Goal: Task Accomplishment & Management: Use online tool/utility

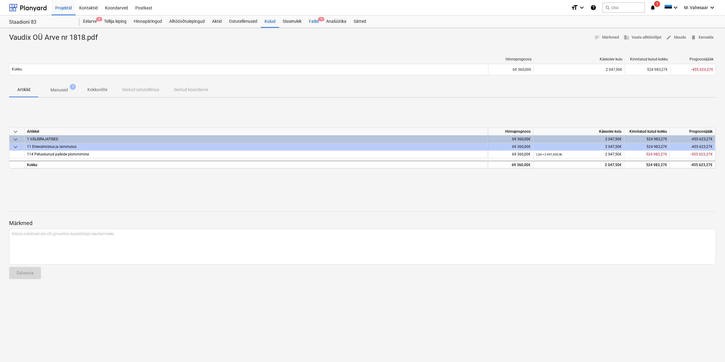
click at [315, 22] on div "Failid 9" at bounding box center [313, 21] width 17 height 12
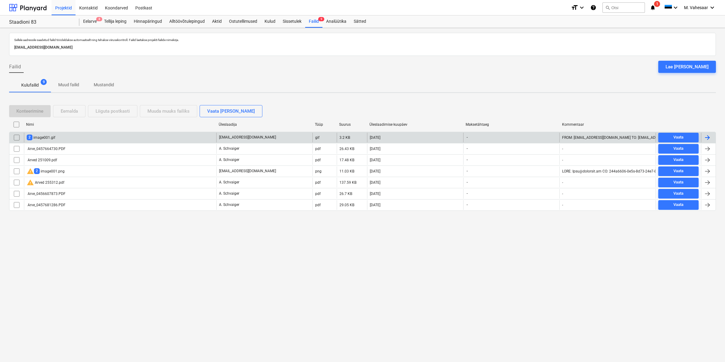
click at [69, 138] on div "2 image001.gif" at bounding box center [120, 138] width 192 height 10
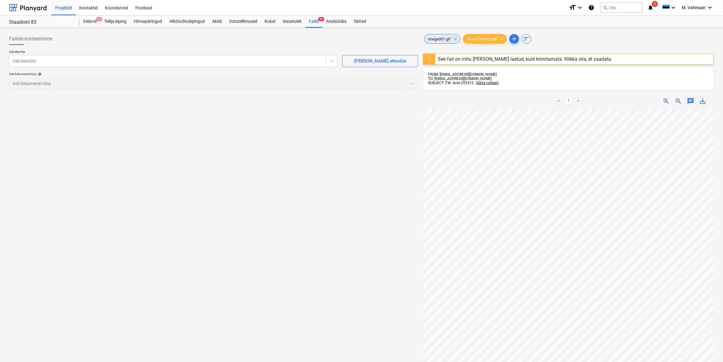
click at [457, 38] on span "clear" at bounding box center [455, 38] width 7 height 7
click at [138, 64] on div at bounding box center [167, 61] width 310 height 6
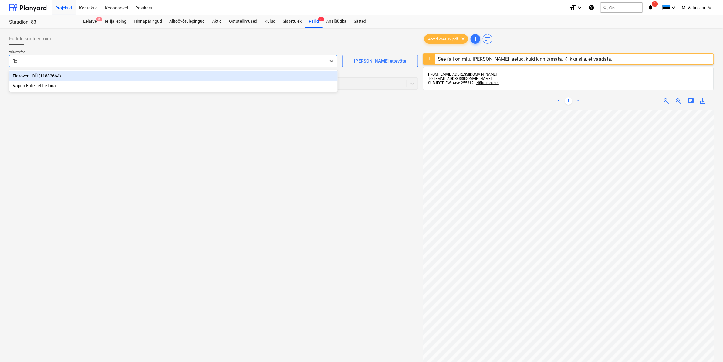
type input "flex"
click at [59, 74] on div "Flexovent OÜ (11882664)" at bounding box center [173, 76] width 329 height 10
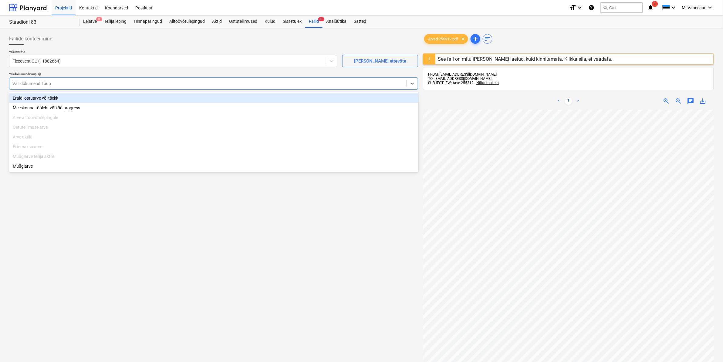
click at [58, 81] on div at bounding box center [207, 83] width 391 height 6
click at [51, 99] on div "Eraldi ostuarve või tšekk" at bounding box center [213, 98] width 409 height 10
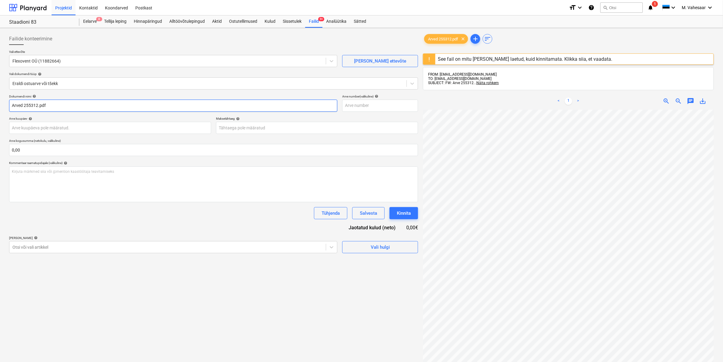
click at [11, 104] on input "Arved 255312.pdf" at bounding box center [173, 106] width 328 height 12
click at [43, 105] on input "Flexovent Arved 255312.pdf" at bounding box center [173, 106] width 328 height 12
type input "Flexovent Arve 255312.pdf"
click at [25, 248] on div at bounding box center [167, 247] width 310 height 6
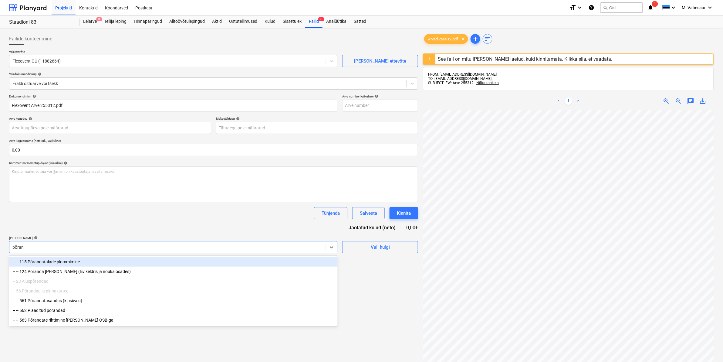
type input "põrand"
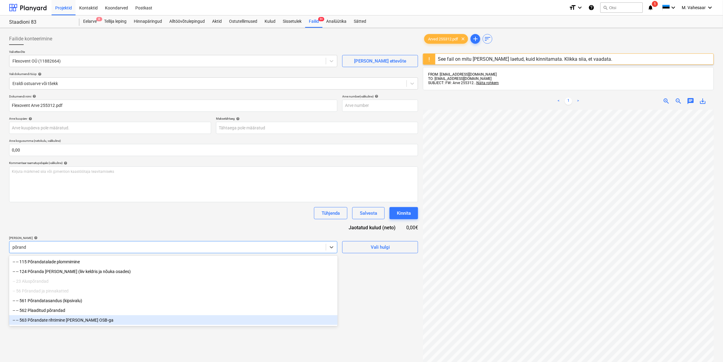
click at [71, 325] on div "-- -- 563 Põrandate rihtimine [PERSON_NAME] OSB-ga" at bounding box center [173, 320] width 329 height 10
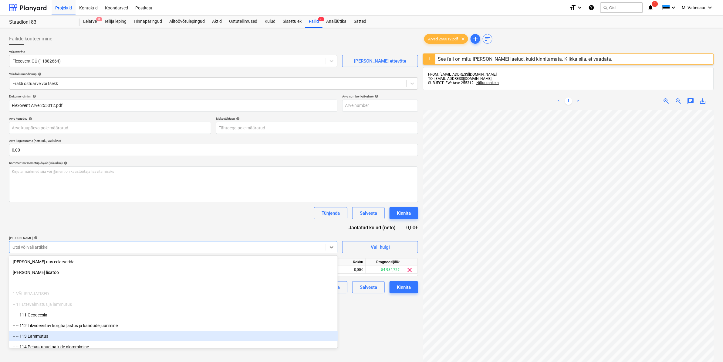
click at [398, 331] on div "Failide konteerimine Vali ettevõte Flexovent OÜ (11882664) [PERSON_NAME] uus et…" at bounding box center [214, 243] width 414 height 426
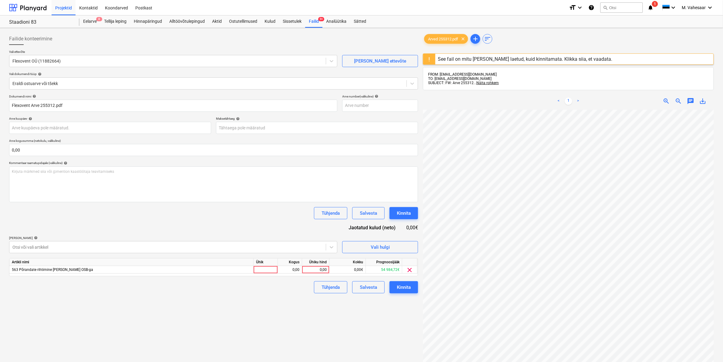
scroll to position [170, 73]
click at [310, 270] on div "0,00" at bounding box center [316, 270] width 22 height 8
type input "244,40"
click at [212, 293] on div "Failide konteerimine Vali ettevõte Flexovent OÜ (11882664) [PERSON_NAME] uus et…" at bounding box center [214, 243] width 414 height 426
click at [402, 287] on div "Kinnita" at bounding box center [404, 287] width 14 height 8
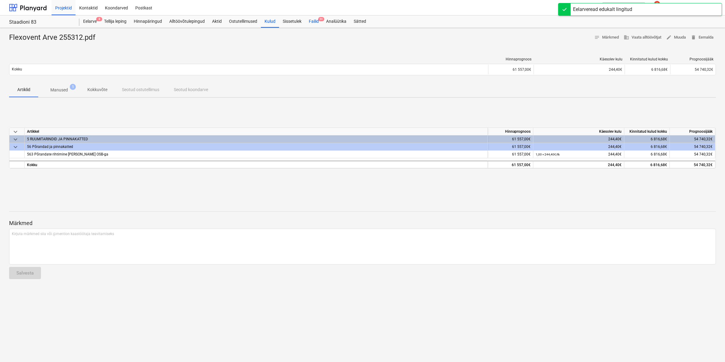
drag, startPoint x: 314, startPoint y: 19, endPoint x: 313, endPoint y: 23, distance: 4.6
click at [314, 19] on div "Failid 9+" at bounding box center [313, 21] width 17 height 12
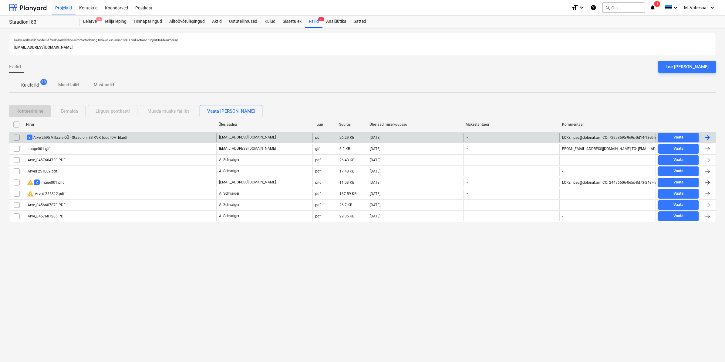
click at [103, 136] on div "2 Arve 2595 Villaare OÜ - Staadioni 83 KVK tööd [DATE].pdf" at bounding box center [77, 137] width 101 height 6
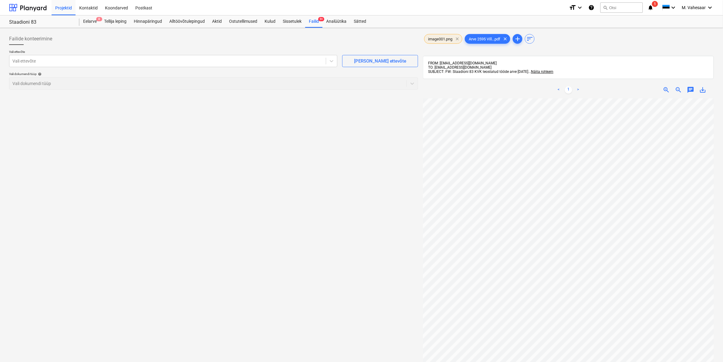
click at [457, 40] on span "clear" at bounding box center [457, 38] width 7 height 7
click at [195, 60] on div at bounding box center [167, 61] width 310 height 6
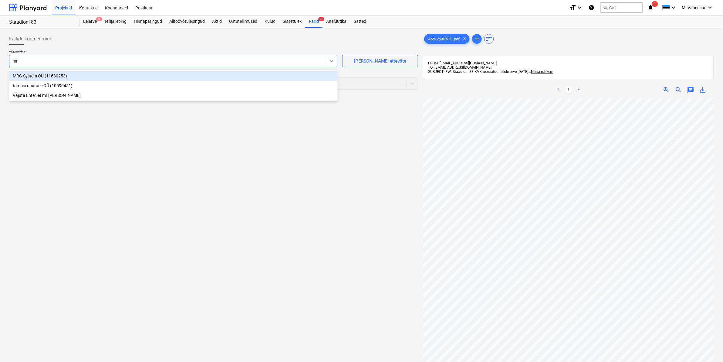
type input "mrg"
click at [115, 74] on div "MRG System OÜ (11630253)" at bounding box center [173, 76] width 329 height 10
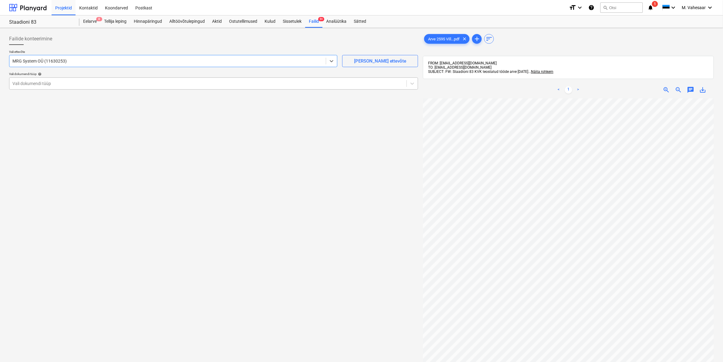
click at [112, 78] on div "Vali dokumendi tüüp" at bounding box center [213, 83] width 409 height 12
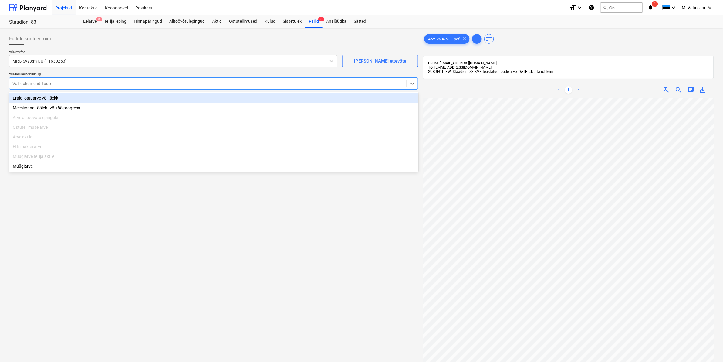
click at [64, 99] on div "Eraldi ostuarve või tšekk" at bounding box center [213, 98] width 409 height 10
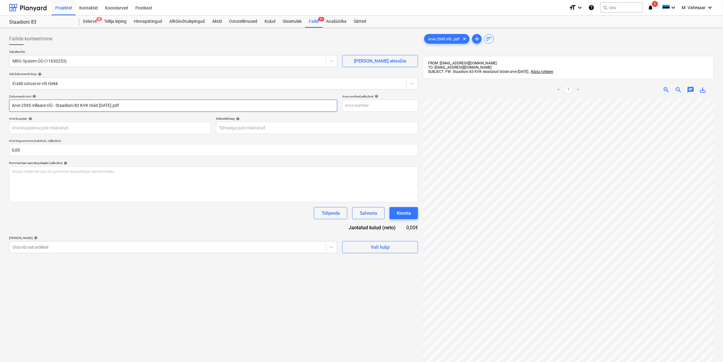
click at [11, 105] on input "Arve 2595 Villaare OÜ - Staadioni 83 KVK tööd [DATE].pdf" at bounding box center [173, 106] width 328 height 12
type input "MRG Arve 2595 Villaare OÜ - Staadioni 83 KVK tööd [DATE].pdf"
click at [81, 249] on div at bounding box center [167, 247] width 310 height 6
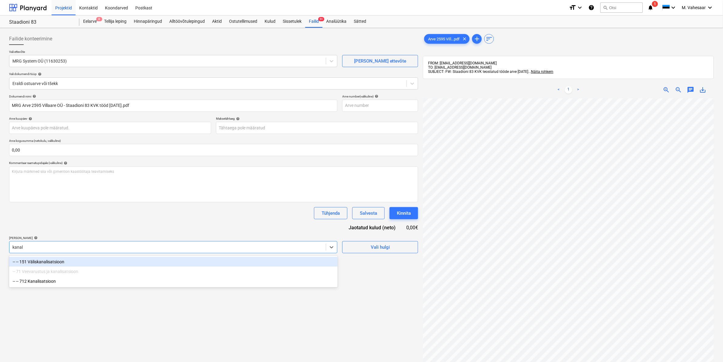
type input "kanali"
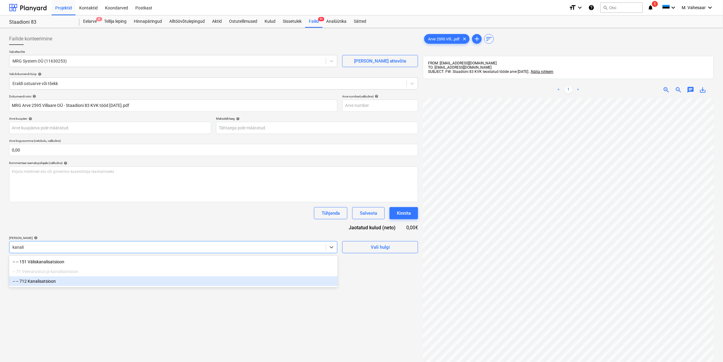
click at [54, 286] on div "-- -- 712 Kanalisatsioon" at bounding box center [173, 281] width 329 height 10
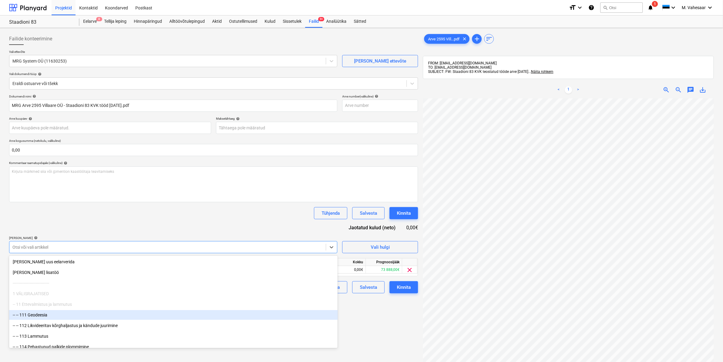
click at [384, 309] on div "Failide konteerimine Vali ettevõte MRG System OÜ (11630253) [PERSON_NAME] uus e…" at bounding box center [214, 237] width 414 height 415
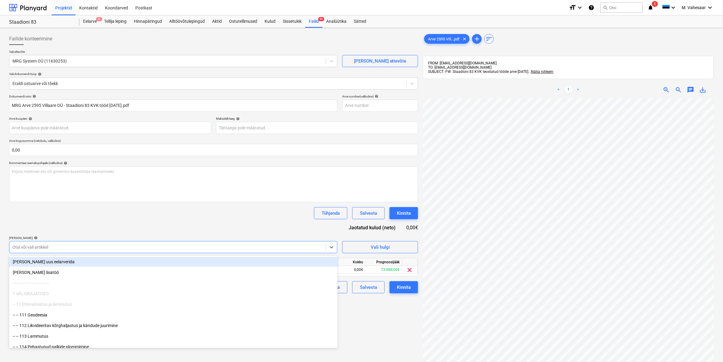
click at [167, 245] on div at bounding box center [167, 247] width 310 height 6
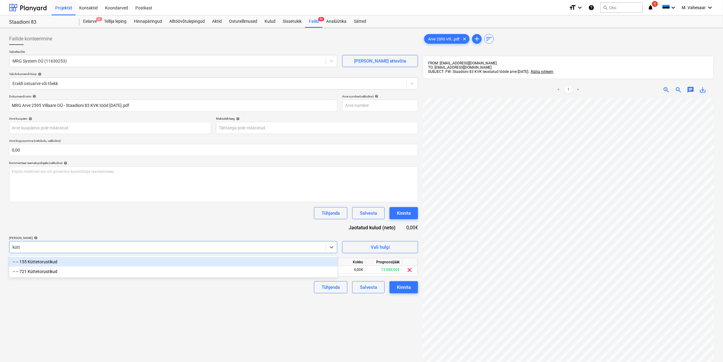
type input "kütte"
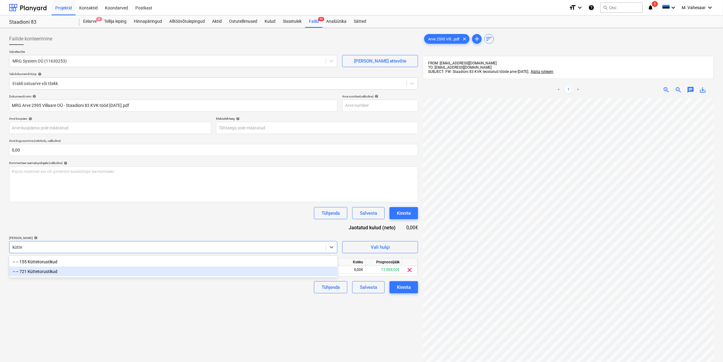
click at [57, 270] on div "-- -- 721 Küttetorustikud" at bounding box center [173, 271] width 329 height 10
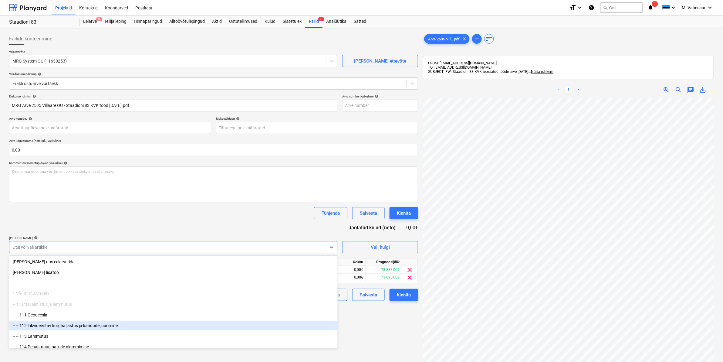
click at [391, 333] on div "Failide konteerimine Vali ettevõte MRG System OÜ (11630253) [PERSON_NAME] uus e…" at bounding box center [214, 237] width 414 height 415
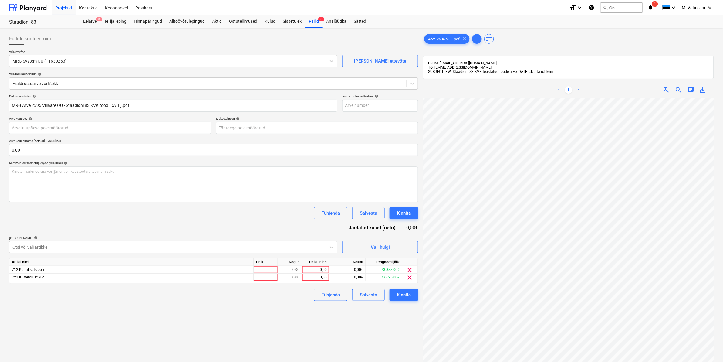
scroll to position [2, 48]
click at [308, 267] on div "0,00" at bounding box center [316, 270] width 22 height 8
type input "1"
type input "20800"
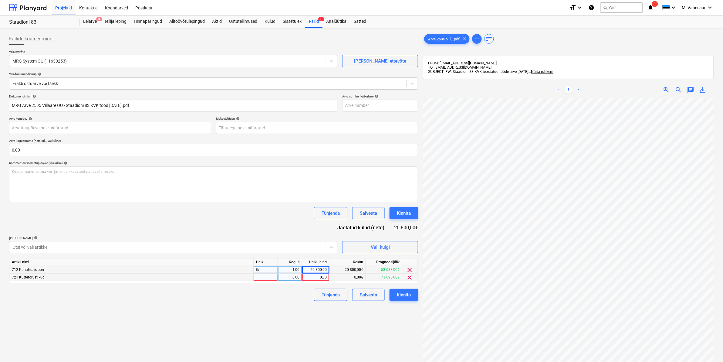
click at [314, 278] on div "0,00" at bounding box center [316, 277] width 22 height 8
type input "10000"
click at [270, 305] on div "Failide konteerimine Vali ettevõte MRG System OÜ (11630253) [PERSON_NAME] uus e…" at bounding box center [214, 237] width 414 height 415
click at [403, 298] on div "Kinnita" at bounding box center [404, 295] width 14 height 8
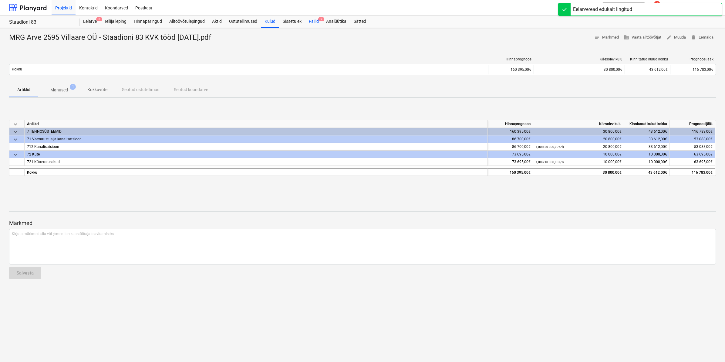
click at [313, 21] on div "Failid 9" at bounding box center [313, 21] width 17 height 12
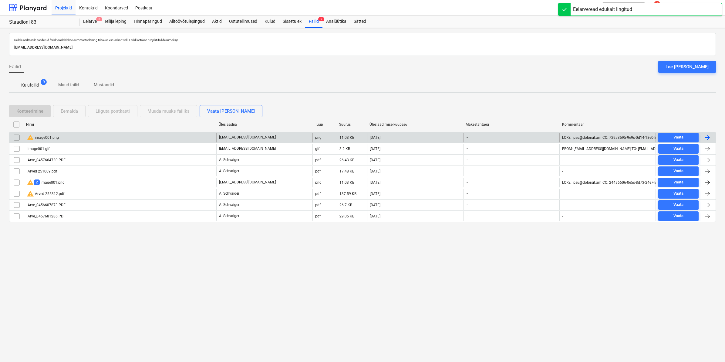
click at [58, 134] on div "warning image001.png" at bounding box center [43, 137] width 32 height 7
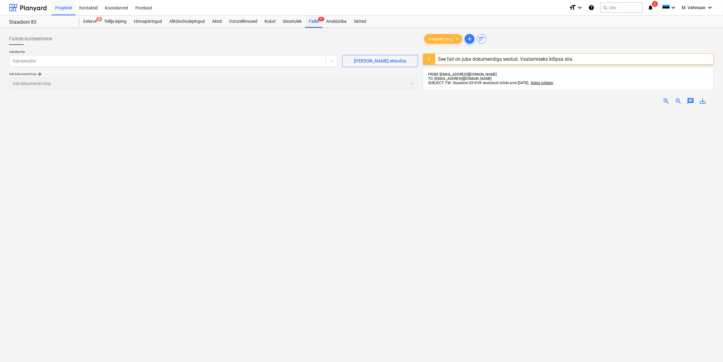
click at [313, 23] on div "Failid 9" at bounding box center [313, 21] width 17 height 12
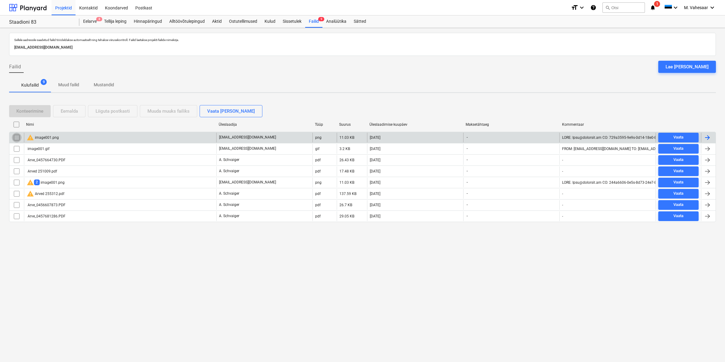
click at [14, 137] on input "checkbox" at bounding box center [17, 138] width 10 height 10
click at [64, 112] on div "Eemalda" at bounding box center [69, 111] width 17 height 8
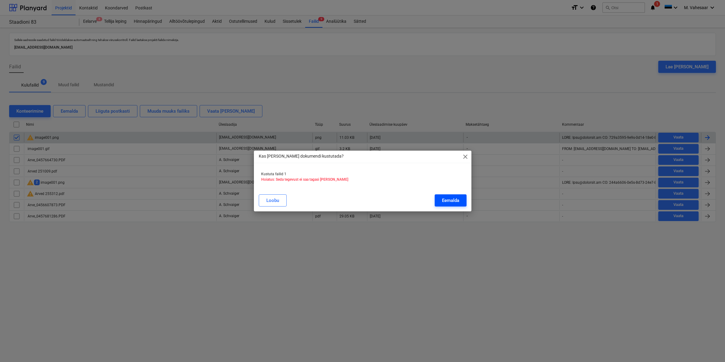
click at [441, 200] on button "Eemalda" at bounding box center [451, 200] width 32 height 12
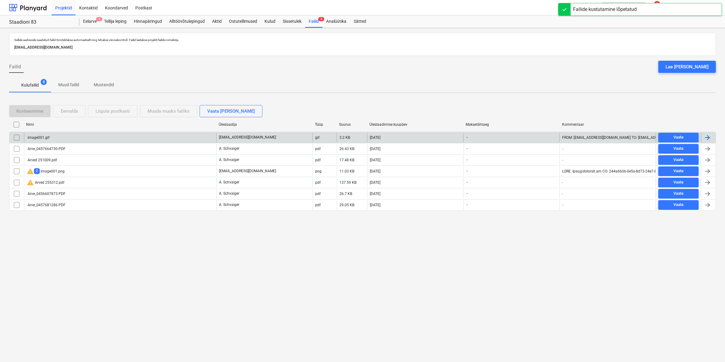
click at [47, 138] on div "image001.gif" at bounding box center [38, 137] width 23 height 4
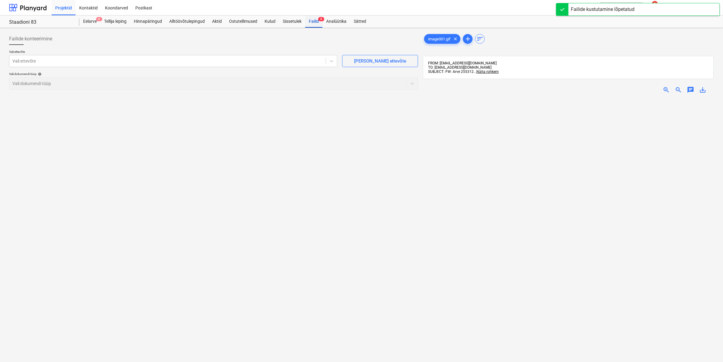
click at [316, 20] on div "Failid 8" at bounding box center [313, 21] width 17 height 12
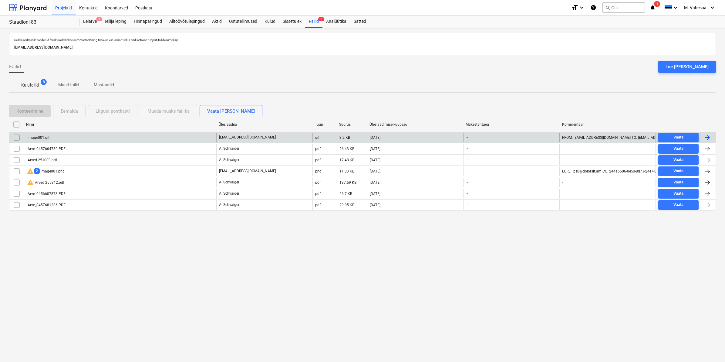
click at [19, 138] on input "checkbox" at bounding box center [17, 138] width 10 height 10
click at [79, 110] on button "Eemalda" at bounding box center [69, 111] width 32 height 12
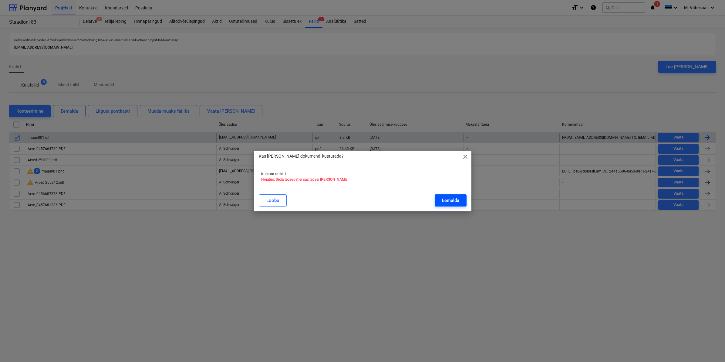
click at [456, 200] on div "Eemalda" at bounding box center [450, 200] width 17 height 8
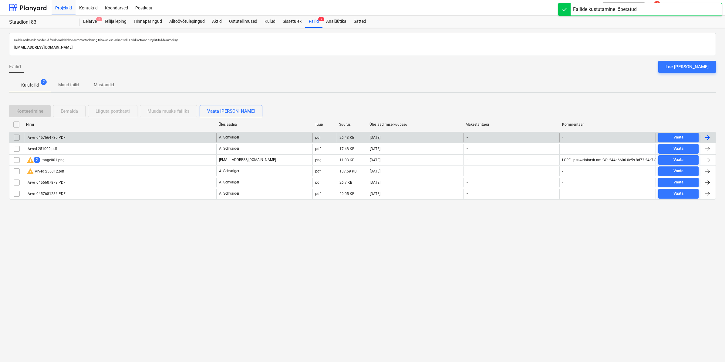
click at [68, 138] on div "Arve_0457664730.PDF" at bounding box center [120, 138] width 192 height 10
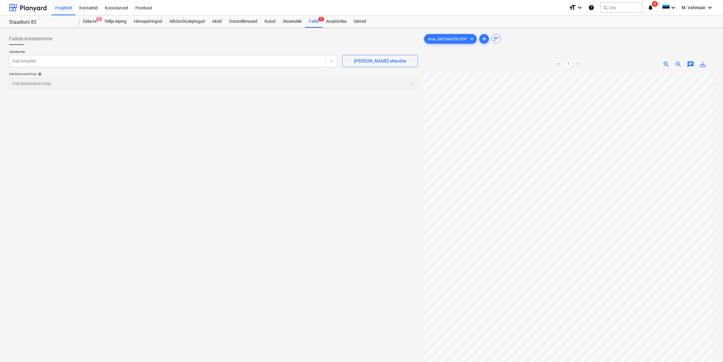
scroll to position [150, 40]
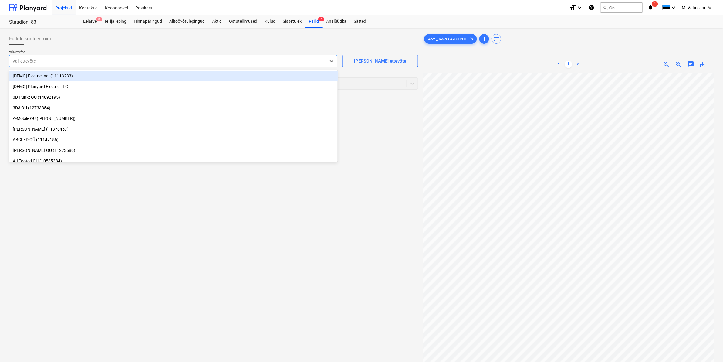
click at [91, 67] on div "Vali ettevõte" at bounding box center [173, 61] width 328 height 12
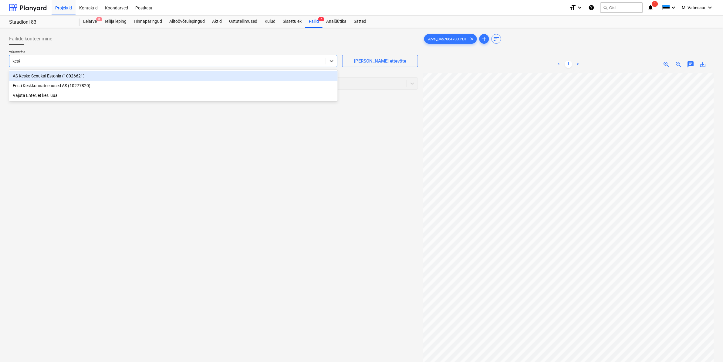
type input "kesko"
click at [61, 76] on div "AS Kesko Senukai Estonia (10026621)" at bounding box center [173, 76] width 329 height 10
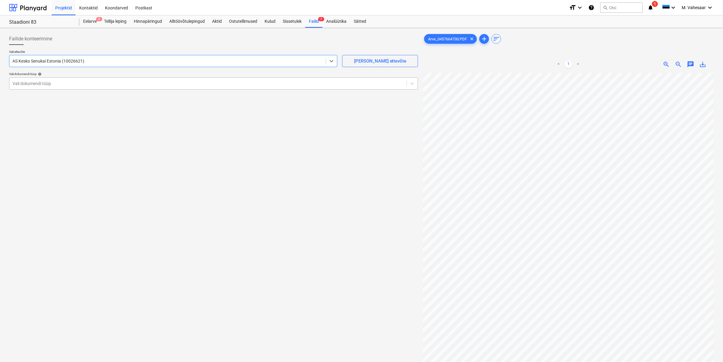
click at [58, 82] on div at bounding box center [207, 83] width 391 height 6
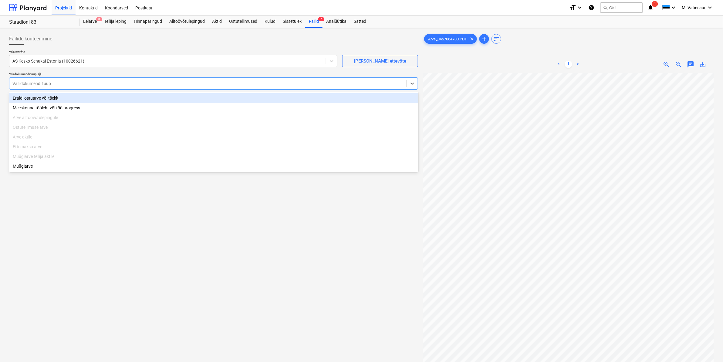
click at [44, 95] on div "Eraldi ostuarve või tšekk" at bounding box center [213, 98] width 409 height 10
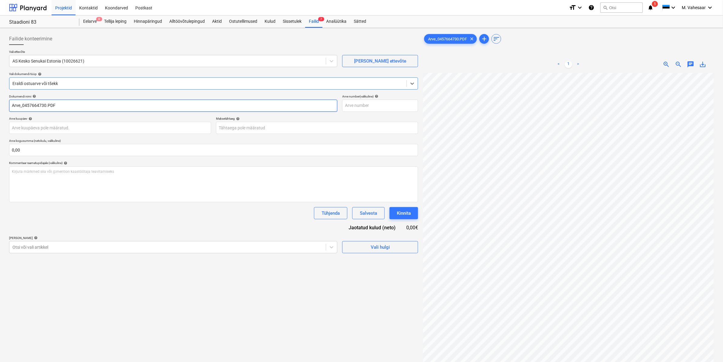
click at [13, 106] on input "Arve_0457664730.PDF" at bounding box center [173, 106] width 328 height 12
type input "K Rauta Arve_0457664730.PDF"
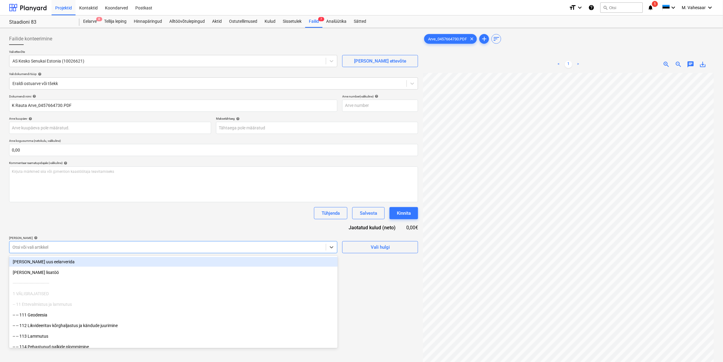
click at [45, 245] on div at bounding box center [167, 247] width 310 height 6
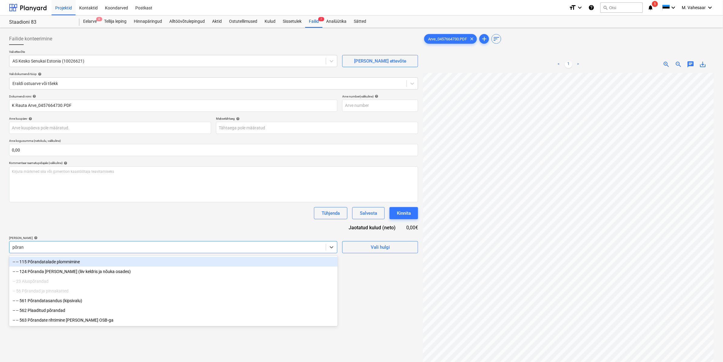
type input "põrand"
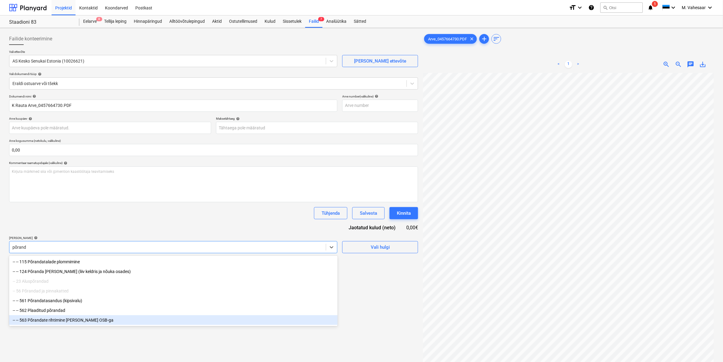
click at [90, 323] on div "-- -- 563 Põrandate rihtimine [PERSON_NAME] OSB-ga" at bounding box center [173, 320] width 329 height 10
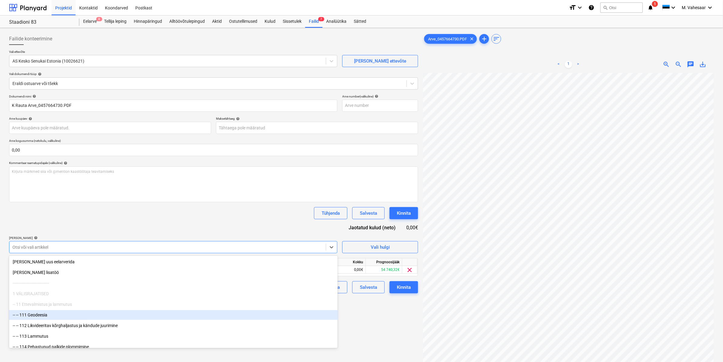
click at [369, 314] on div "Failide konteerimine Vali ettevõte AS Kesko Senukai Estonia (10026621) [PERSON_…" at bounding box center [214, 225] width 414 height 390
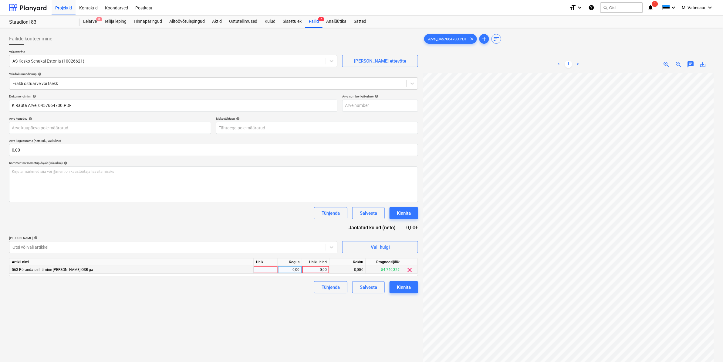
click at [307, 267] on div "0,00" at bounding box center [316, 270] width 22 height 8
type input "64"
click at [248, 325] on div "Failide konteerimine Vali ettevõte AS Kesko Senukai Estonia (10026621) [PERSON_…" at bounding box center [214, 225] width 414 height 390
click at [401, 289] on div "Kinnita" at bounding box center [404, 287] width 14 height 8
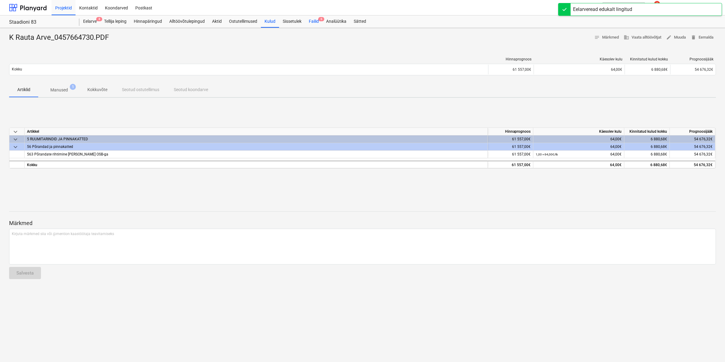
click at [314, 17] on div "Failid 6" at bounding box center [313, 21] width 17 height 12
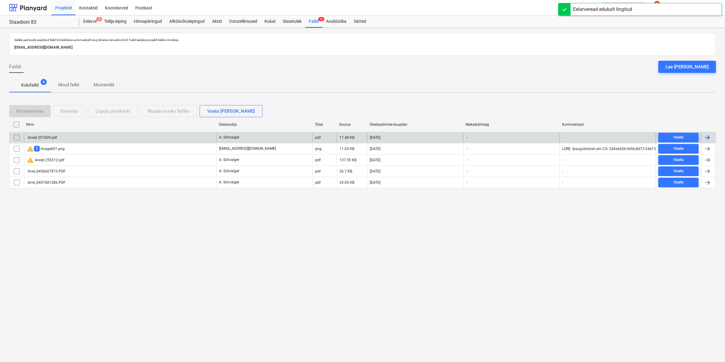
click at [52, 136] on div "Arved 251009.pdf" at bounding box center [42, 137] width 30 height 4
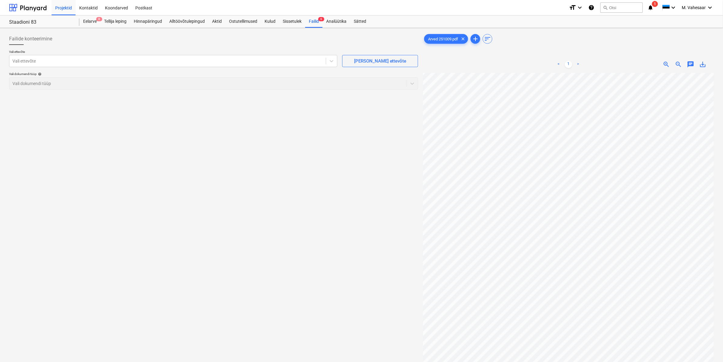
scroll to position [140, 83]
click at [133, 59] on div at bounding box center [167, 61] width 310 height 6
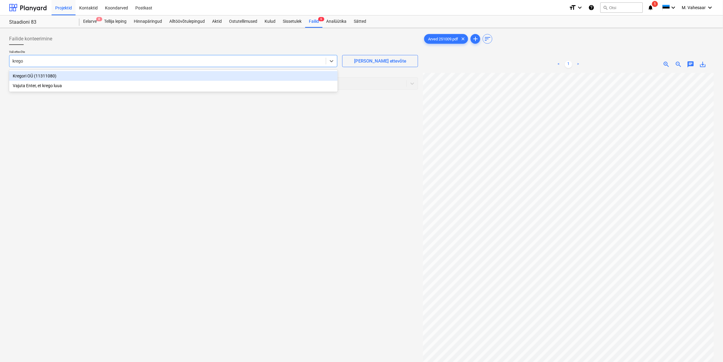
type input "kregor"
click at [13, 75] on div "Kregori OÜ (11311080)" at bounding box center [173, 76] width 329 height 10
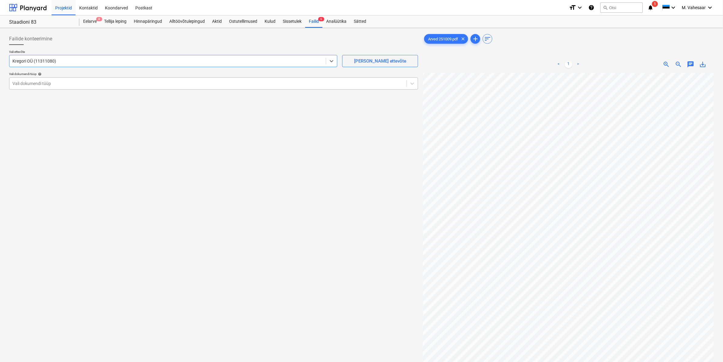
click at [21, 84] on div at bounding box center [207, 83] width 391 height 6
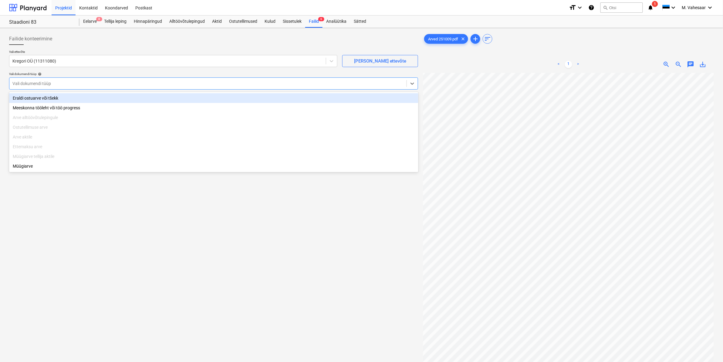
click at [22, 97] on div "Eraldi ostuarve või tšekk" at bounding box center [213, 98] width 409 height 10
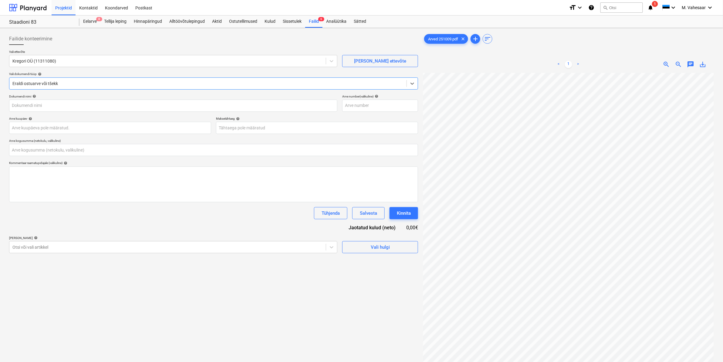
type input "Arved 251009.pdf"
type input "0,00"
click at [11, 103] on input "Arved 251009.pdf" at bounding box center [173, 106] width 328 height 12
click at [38, 103] on input "Kregori Arved 251009.pdf" at bounding box center [173, 106] width 328 height 12
type input "Kregori Arve 251009.pdf"
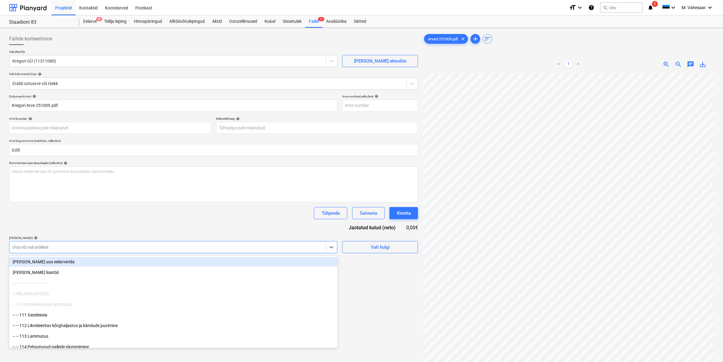
click at [47, 249] on div at bounding box center [167, 247] width 310 height 6
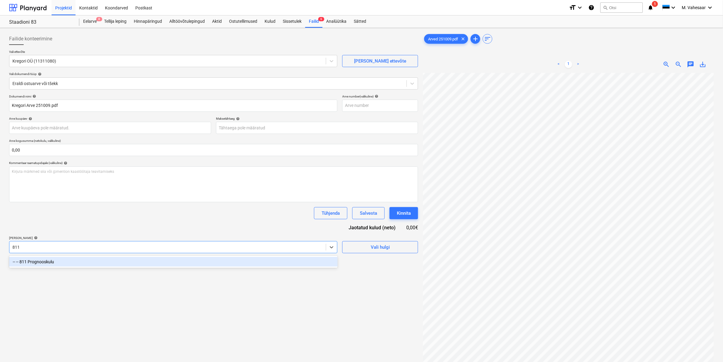
type input "811"
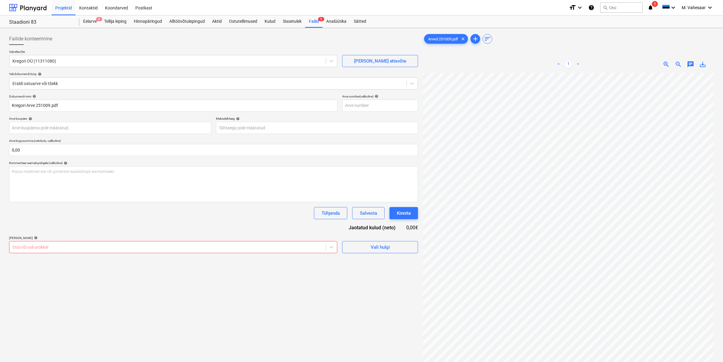
drag, startPoint x: 374, startPoint y: 332, endPoint x: 371, endPoint y: 328, distance: 5.1
click at [374, 332] on div "Failide konteerimine Vali ettevõte Kregori OÜ (11311080) [PERSON_NAME] uus ette…" at bounding box center [214, 225] width 414 height 390
click at [242, 246] on div at bounding box center [167, 247] width 310 height 6
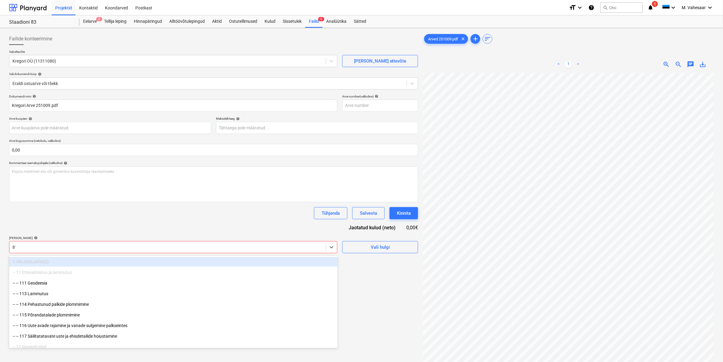
type input "811"
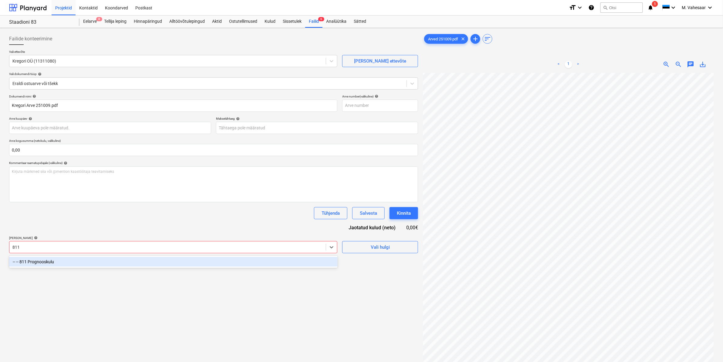
click at [51, 264] on div "-- -- 811 Prognooskulu" at bounding box center [173, 262] width 329 height 10
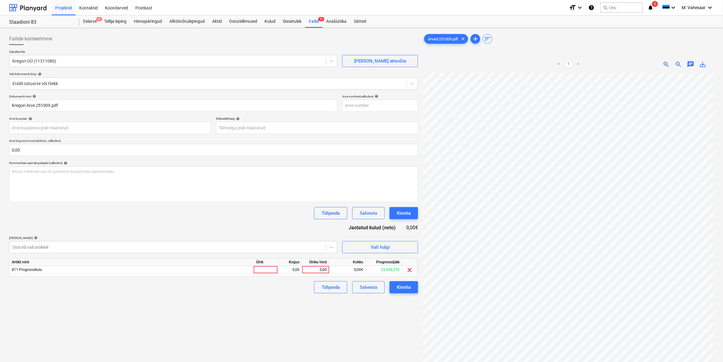
click at [362, 316] on div "Failide konteerimine Vali ettevõte Kregori OÜ (11311080) [PERSON_NAME] uus ette…" at bounding box center [214, 225] width 414 height 390
click at [310, 270] on div "0,00" at bounding box center [316, 270] width 22 height 8
type input "357,50"
click at [283, 305] on div "Failide konteerimine Vali ettevõte Kregori OÜ (11311080) [PERSON_NAME] uus ette…" at bounding box center [214, 225] width 414 height 390
click at [405, 289] on div "Kinnita" at bounding box center [404, 287] width 14 height 8
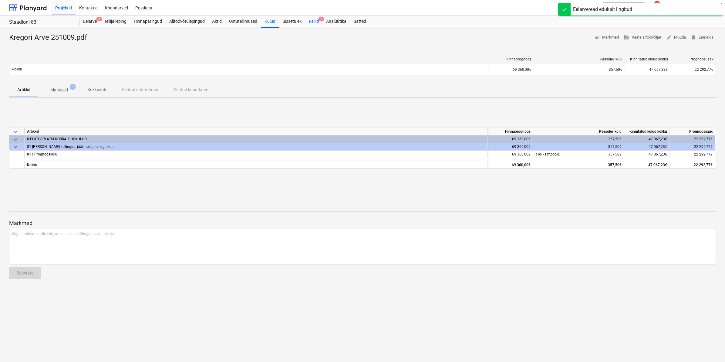
drag, startPoint x: 312, startPoint y: 17, endPoint x: 314, endPoint y: 20, distance: 3.9
click at [313, 17] on div "Failid 5" at bounding box center [313, 21] width 17 height 12
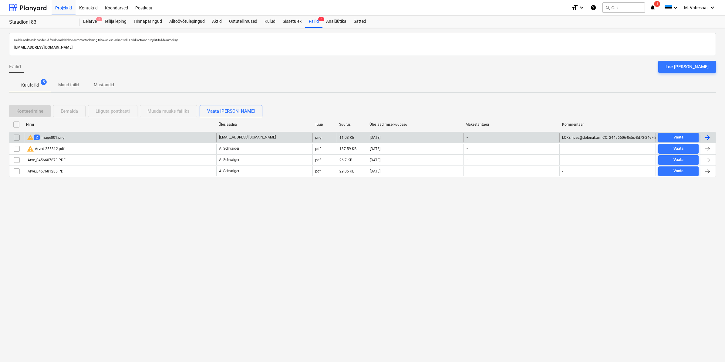
click at [56, 137] on div "warning 2 image001.png" at bounding box center [46, 137] width 38 height 7
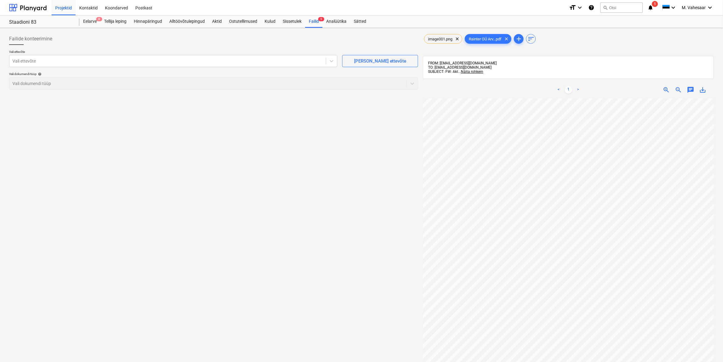
scroll to position [0, 61]
click at [461, 36] on span "clear" at bounding box center [457, 38] width 7 height 7
click at [313, 20] on div "Failid 5" at bounding box center [313, 21] width 17 height 12
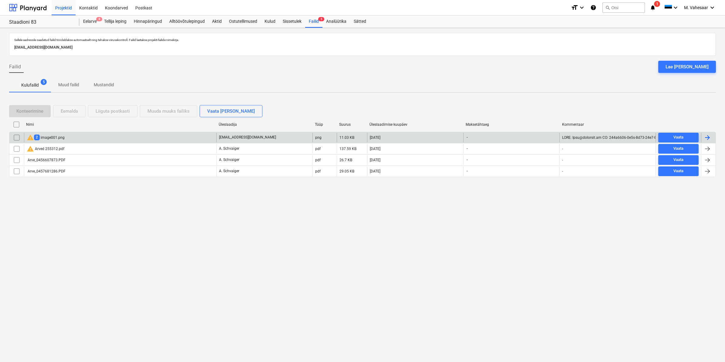
click at [59, 137] on div "warning 2 image001.png" at bounding box center [46, 137] width 38 height 7
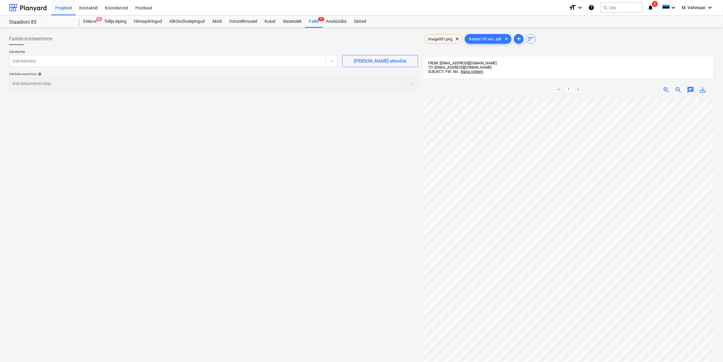
scroll to position [0, 70]
click at [275, 20] on div "Kulud" at bounding box center [270, 21] width 18 height 12
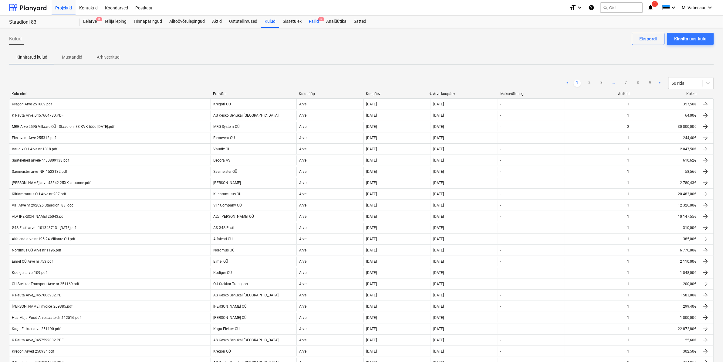
click at [314, 23] on div "Failid 5" at bounding box center [313, 21] width 17 height 12
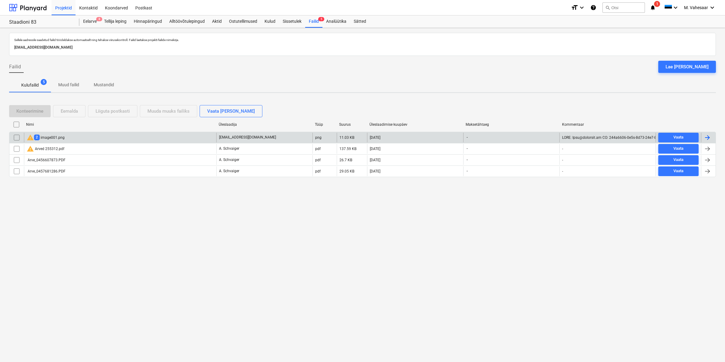
click at [70, 134] on div "warning 2 image001.png" at bounding box center [120, 138] width 192 height 10
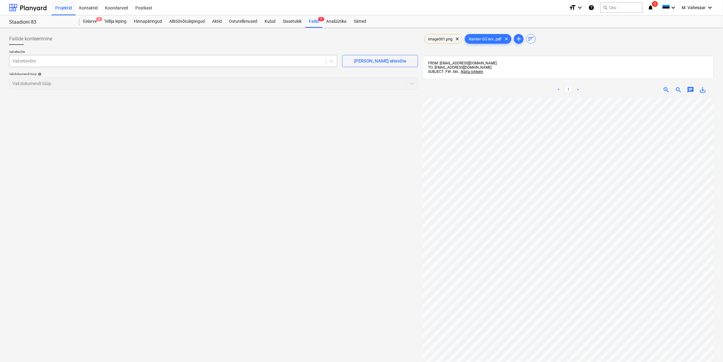
click at [60, 61] on div at bounding box center [167, 61] width 310 height 6
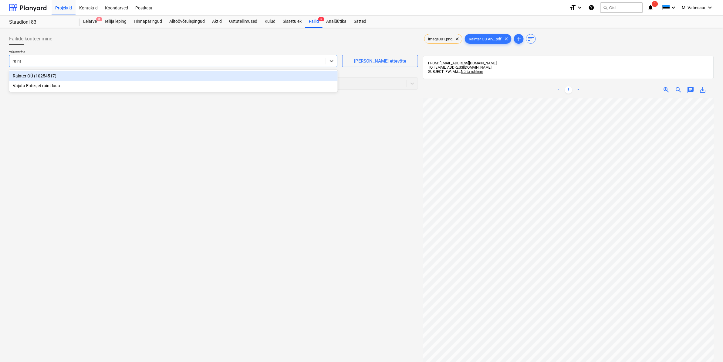
type input "rainte"
click at [21, 73] on div "Rainter OÜ (10254517)" at bounding box center [173, 76] width 329 height 10
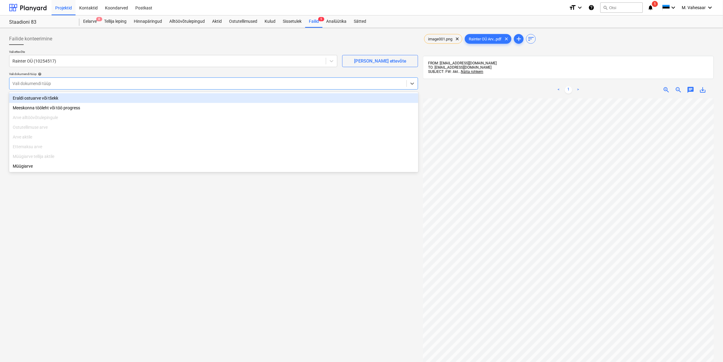
click at [27, 86] on div at bounding box center [207, 83] width 391 height 6
click at [26, 98] on div "Eraldi ostuarve või tšekk" at bounding box center [213, 98] width 409 height 10
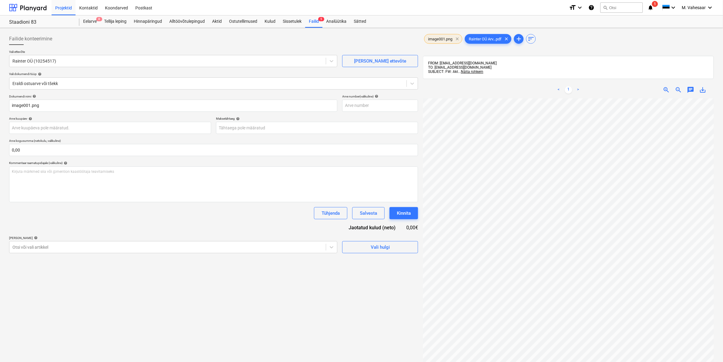
click at [459, 40] on span "clear" at bounding box center [457, 38] width 7 height 7
click at [72, 106] on input "image001.png" at bounding box center [173, 106] width 328 height 12
type input "i"
click at [57, 106] on input "Rainter arve" at bounding box center [173, 106] width 328 height 12
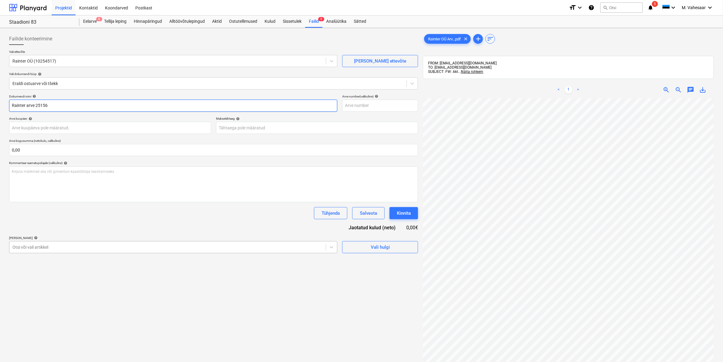
type input "Rainter arve 25156"
click at [66, 248] on div at bounding box center [167, 247] width 310 height 6
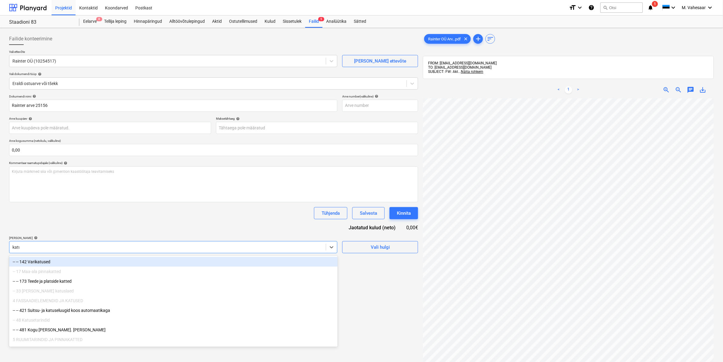
type input "katus"
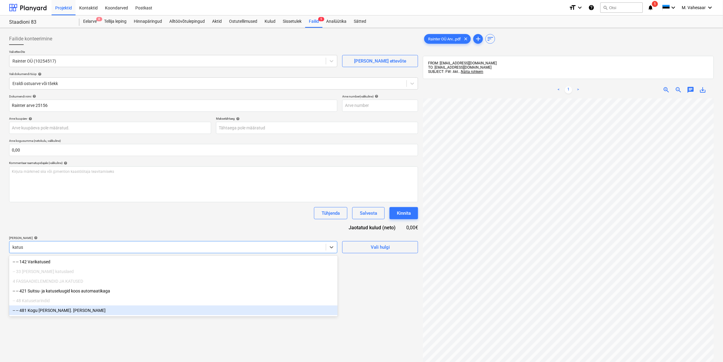
click at [86, 315] on div "-- -- 481 Kogu [PERSON_NAME]. [PERSON_NAME]" at bounding box center [173, 310] width 329 height 10
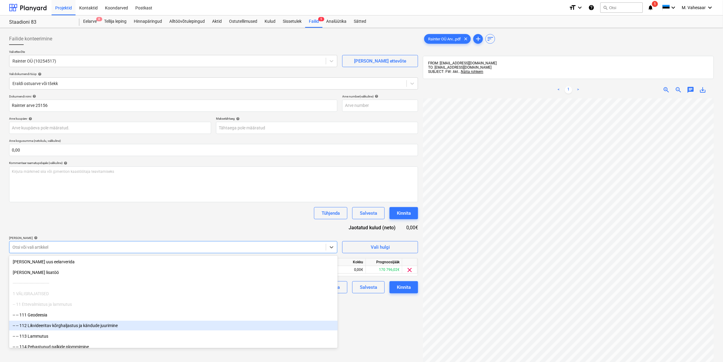
click at [357, 329] on div "Failide konteerimine Vali ettevõte Rainter OÜ (10254517) [PERSON_NAME] uus ette…" at bounding box center [214, 237] width 414 height 415
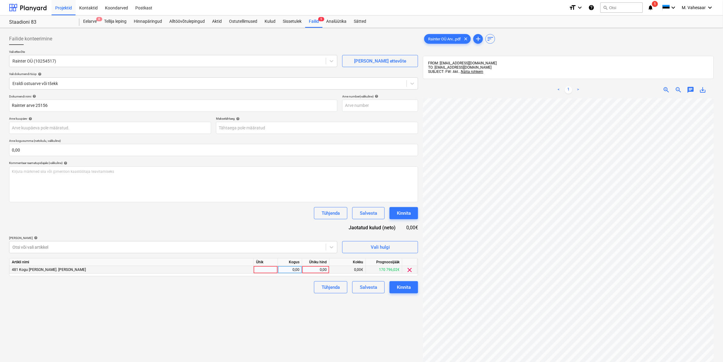
click at [307, 269] on div "0,00" at bounding box center [316, 270] width 22 height 8
type input "94834"
click at [289, 305] on div "Failide konteerimine Vali ettevõte Rainter OÜ (10254517) [PERSON_NAME] uus ette…" at bounding box center [214, 237] width 414 height 415
click at [401, 288] on div "Kinnita" at bounding box center [404, 287] width 14 height 8
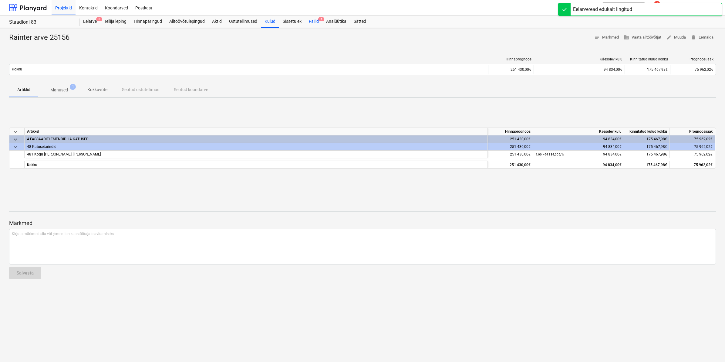
click at [312, 22] on div "Failid 4" at bounding box center [313, 21] width 17 height 12
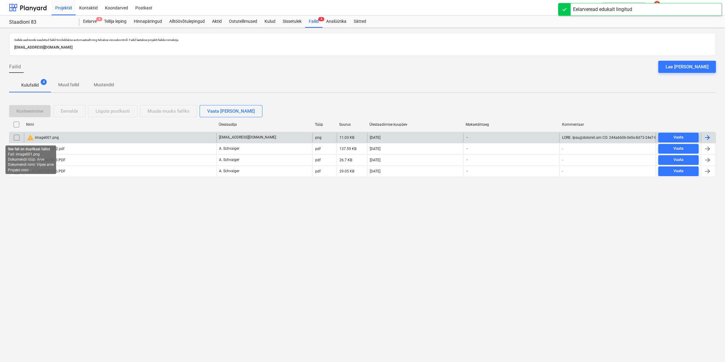
click at [35, 138] on div "warning image001.png" at bounding box center [43, 137] width 32 height 7
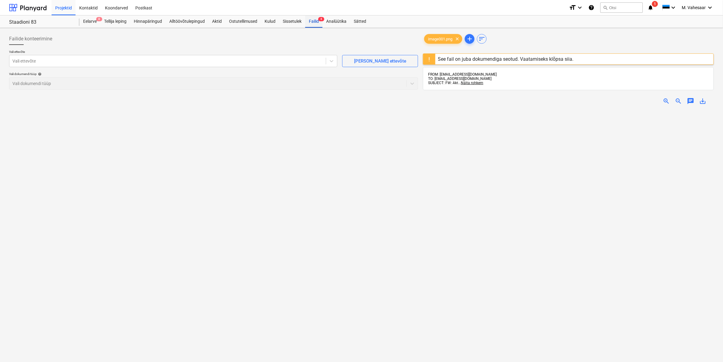
click at [310, 21] on div "Failid 4" at bounding box center [313, 21] width 17 height 12
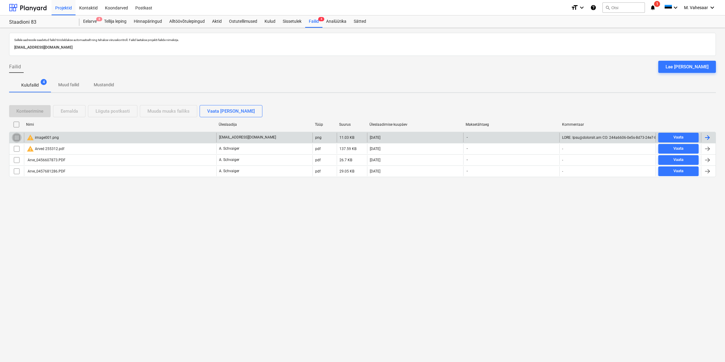
click at [17, 137] on input "checkbox" at bounding box center [17, 138] width 10 height 10
click at [79, 110] on button "Eemalda" at bounding box center [69, 111] width 32 height 12
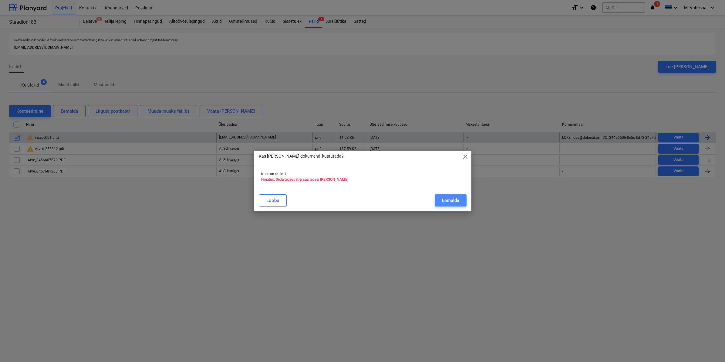
click at [450, 198] on div "Eemalda" at bounding box center [450, 200] width 17 height 8
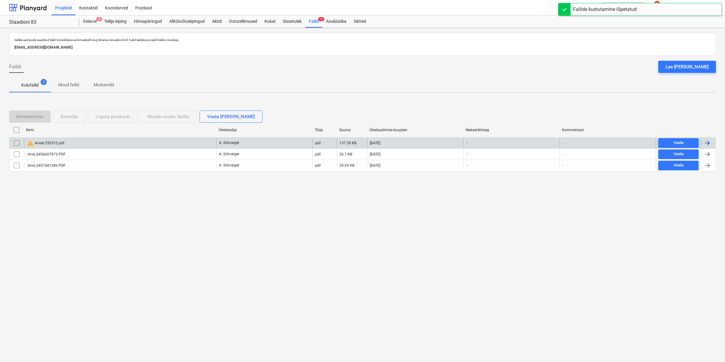
click at [50, 139] on div "warning Arved 255312.pdf" at bounding box center [46, 142] width 38 height 7
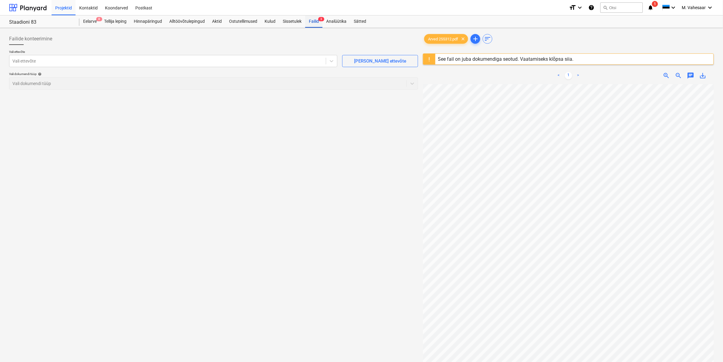
click at [318, 24] on div "Failid 3" at bounding box center [313, 21] width 17 height 12
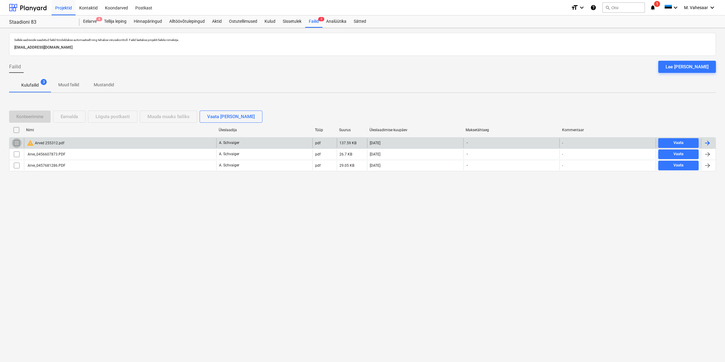
click at [18, 144] on input "checkbox" at bounding box center [17, 143] width 10 height 10
click at [76, 120] on div "Eemalda" at bounding box center [69, 117] width 17 height 8
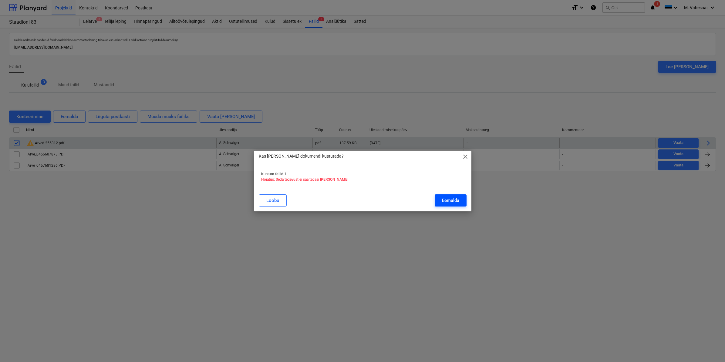
click at [442, 198] on div "Eemalda" at bounding box center [450, 200] width 17 height 8
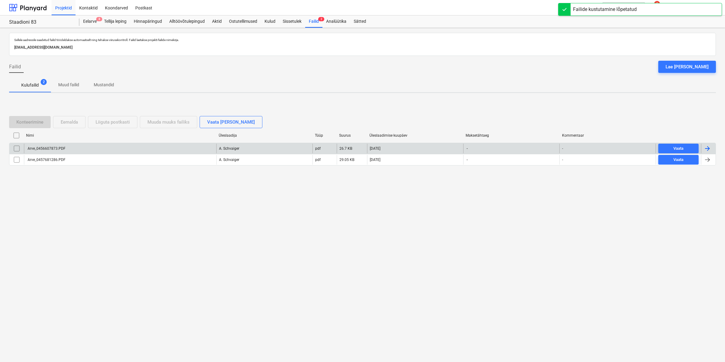
click at [49, 146] on div "Arve_0456607873.PDF" at bounding box center [46, 148] width 39 height 4
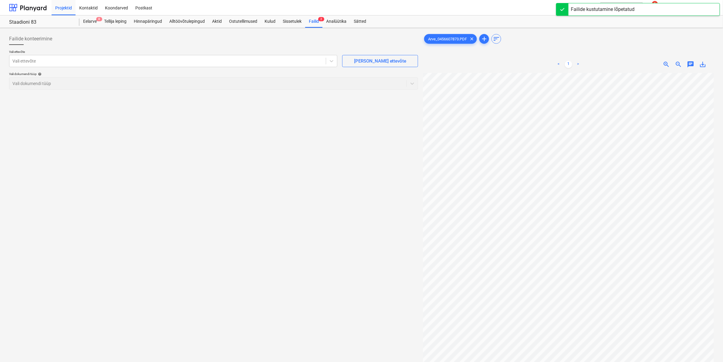
scroll to position [152, 0]
click at [196, 61] on div at bounding box center [167, 61] width 310 height 6
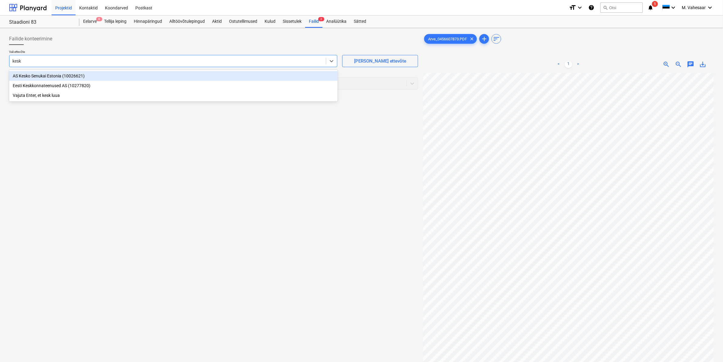
type input "kesko"
click at [73, 74] on div "AS Kesko Senukai Estonia (10026621)" at bounding box center [173, 76] width 329 height 10
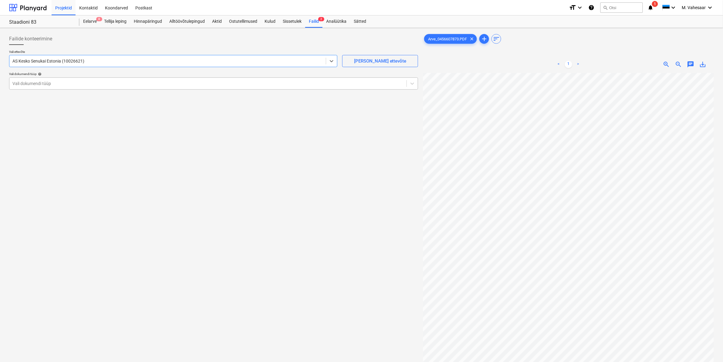
click at [54, 81] on div at bounding box center [207, 83] width 391 height 6
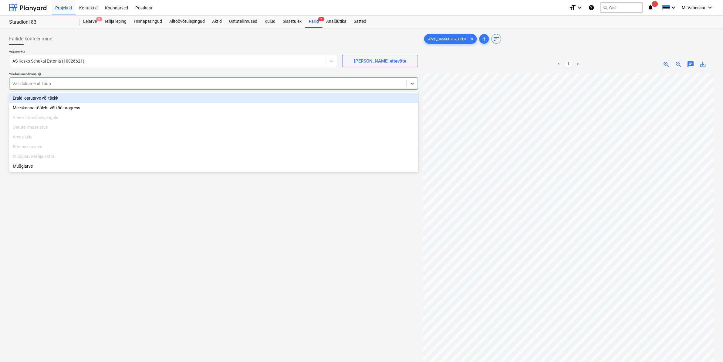
click at [33, 99] on div "Eraldi ostuarve või tšekk" at bounding box center [213, 98] width 409 height 10
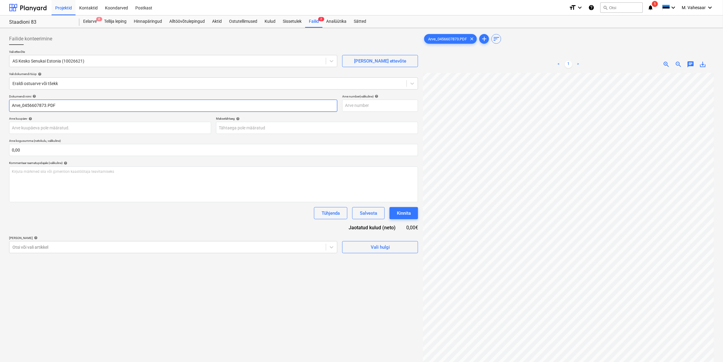
click at [13, 105] on input "Arve_0456607873.PDF" at bounding box center [173, 106] width 328 height 12
type input "K Rauta Arve_0456607873.PDF"
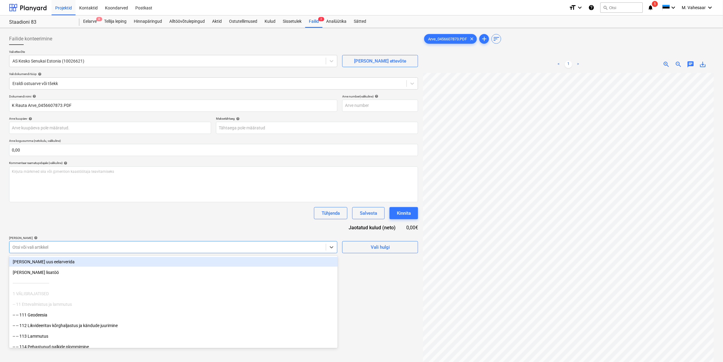
click at [72, 250] on div at bounding box center [167, 247] width 310 height 6
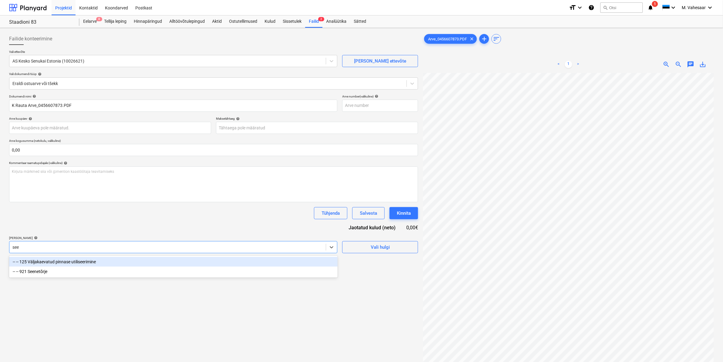
type input "seen"
click at [52, 260] on div "-- -- 921 Seenetõrje" at bounding box center [173, 262] width 329 height 10
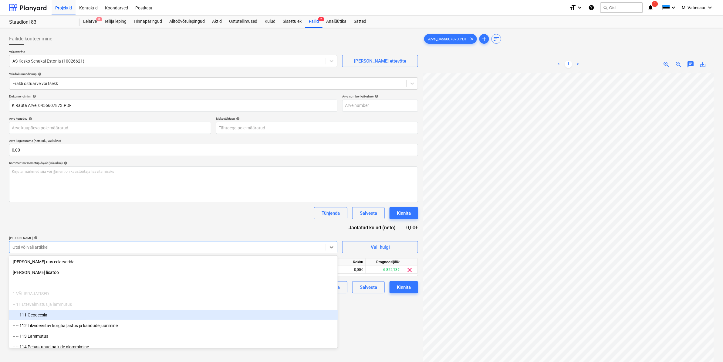
click at [372, 313] on div "Failide konteerimine Vali ettevõte AS Kesko Senukai Estonia (10026621) [PERSON_…" at bounding box center [214, 225] width 414 height 390
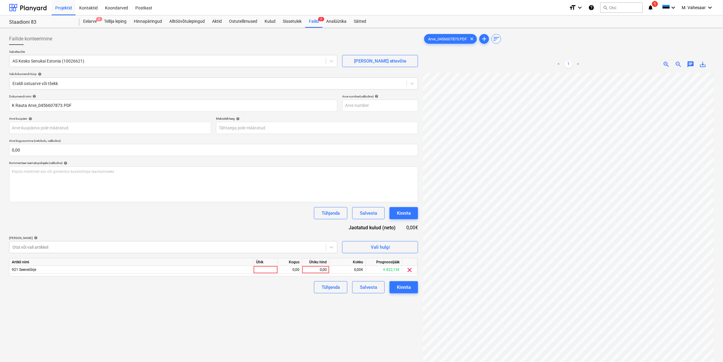
scroll to position [170, 73]
click at [310, 268] on div "0,00" at bounding box center [316, 270] width 22 height 8
type input "3700,10"
click at [301, 296] on div "Failide konteerimine Vali ettevõte AS Kesko Senukai Estonia (10026621) [PERSON_…" at bounding box center [214, 225] width 414 height 390
click at [405, 286] on div "Kinnita" at bounding box center [404, 287] width 14 height 8
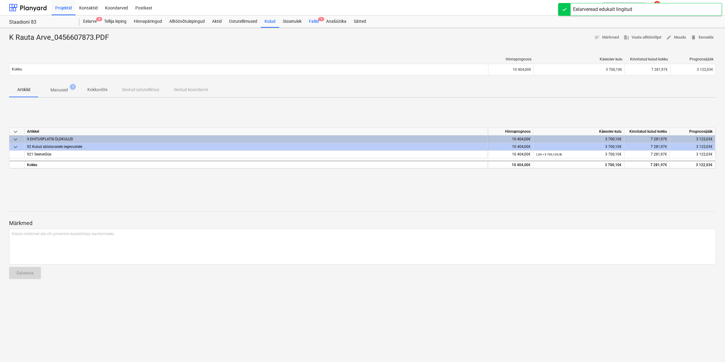
click at [312, 22] on div "Failid 1" at bounding box center [313, 21] width 17 height 12
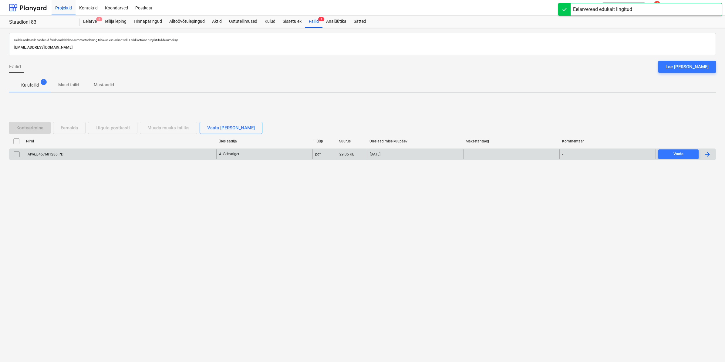
click at [48, 158] on div "Arve_0457681286.PDF" at bounding box center [120, 154] width 192 height 10
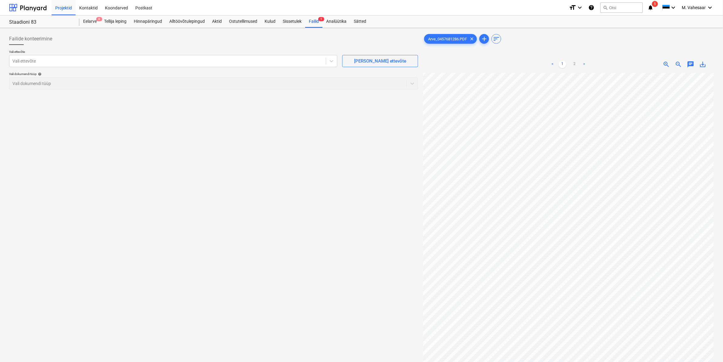
scroll to position [170, 73]
drag, startPoint x: 575, startPoint y: 65, endPoint x: 572, endPoint y: 69, distance: 5.2
click at [576, 65] on link "2" at bounding box center [574, 64] width 7 height 7
click at [203, 64] on div at bounding box center [167, 61] width 310 height 6
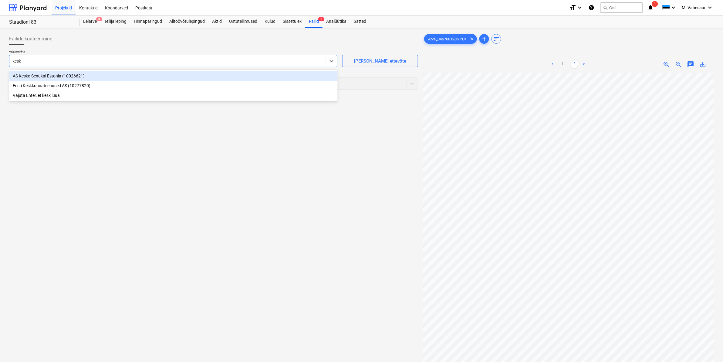
type input "kesko"
click at [57, 73] on div "AS Kesko Senukai Estonia (10026621)" at bounding box center [173, 76] width 329 height 10
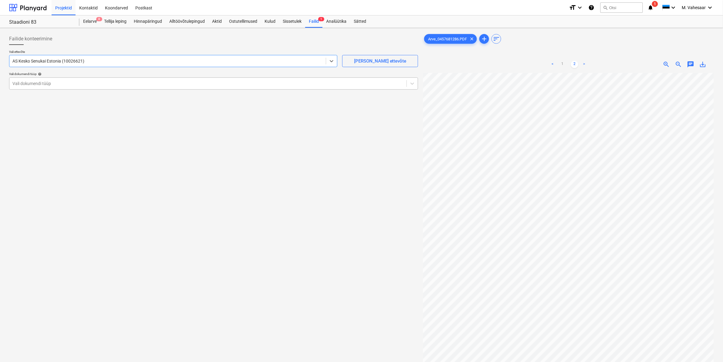
click at [29, 79] on div "Vali dokumendi tüüp" at bounding box center [207, 83] width 397 height 8
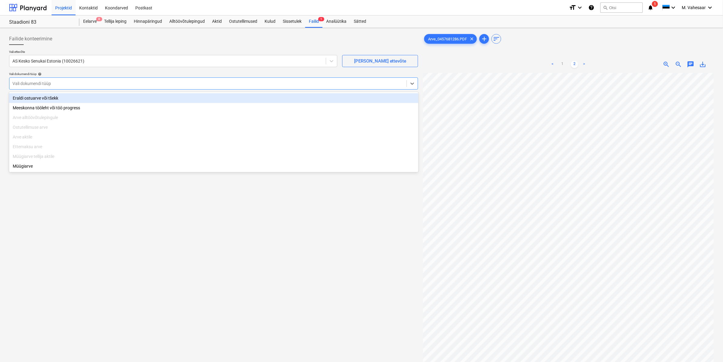
click at [26, 96] on div "Eraldi ostuarve või tšekk" at bounding box center [213, 98] width 409 height 10
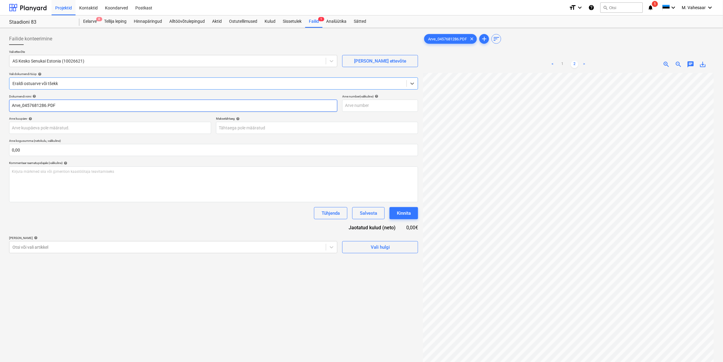
click at [12, 104] on input "Arve_0457681286.PDF" at bounding box center [173, 106] width 328 height 12
type input "K Rauta Arve_0457681286.PDF"
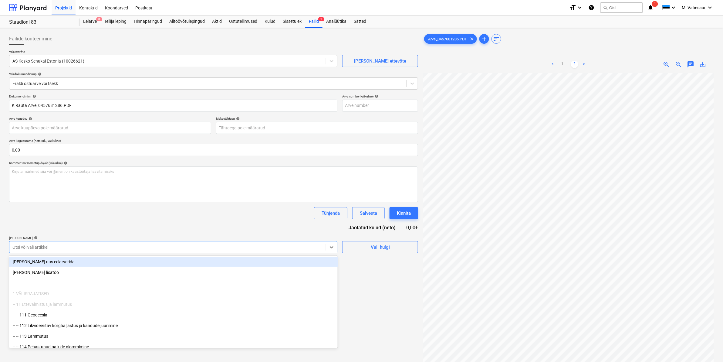
click at [59, 249] on div at bounding box center [167, 247] width 310 height 6
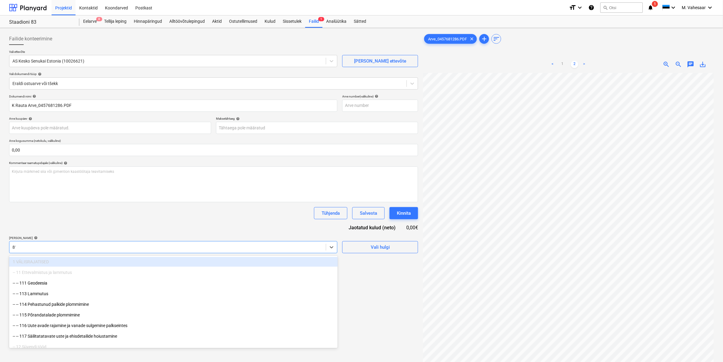
type input "811"
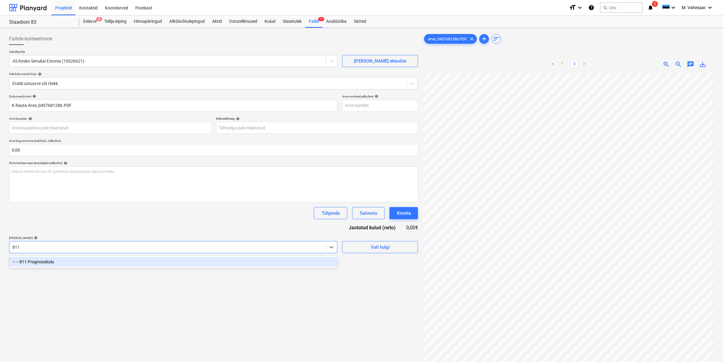
click at [47, 263] on div "-- -- 811 Prognooskulu" at bounding box center [173, 262] width 329 height 10
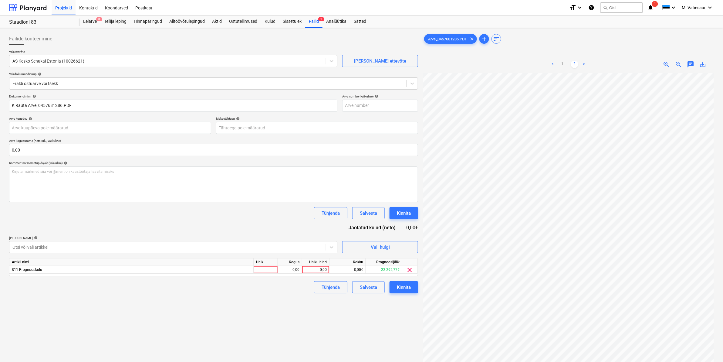
click at [360, 329] on div "Failide konteerimine Vali ettevõte AS Kesko Senukai Estonia (10026621) [PERSON_…" at bounding box center [214, 225] width 414 height 390
click at [311, 269] on div "0,00" at bounding box center [316, 270] width 22 height 8
type input "14,05"
click at [289, 310] on div "Failide konteerimine Vali ettevõte AS Kesko Senukai Estonia (10026621) [PERSON_…" at bounding box center [214, 225] width 414 height 390
click at [402, 282] on button "Kinnita" at bounding box center [404, 287] width 29 height 12
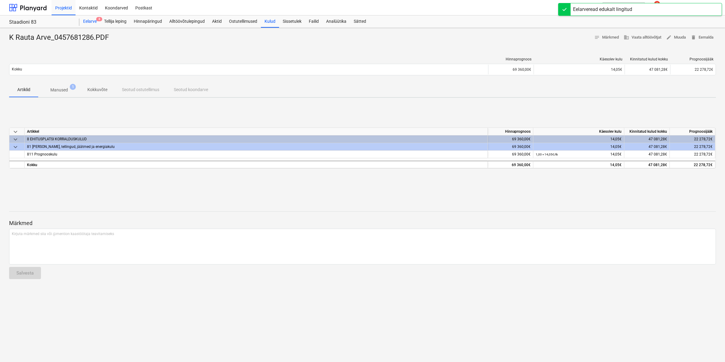
click at [82, 19] on div "Eelarve 8" at bounding box center [90, 21] width 21 height 12
